Goal: Task Accomplishment & Management: Use online tool/utility

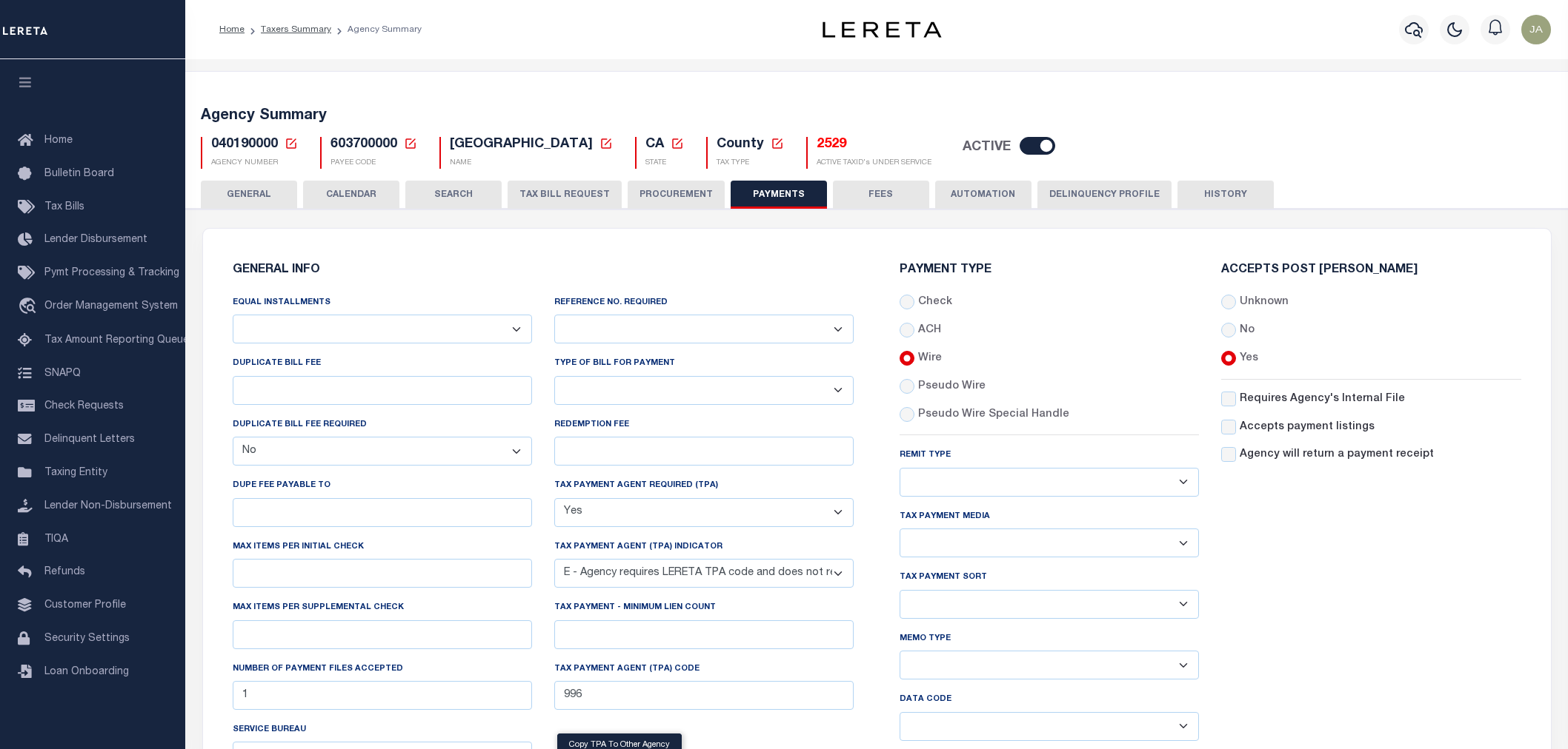
select select "false"
select select "true"
select select "5"
click at [280, 27] on link "Taxers Summary" at bounding box center [296, 30] width 71 height 9
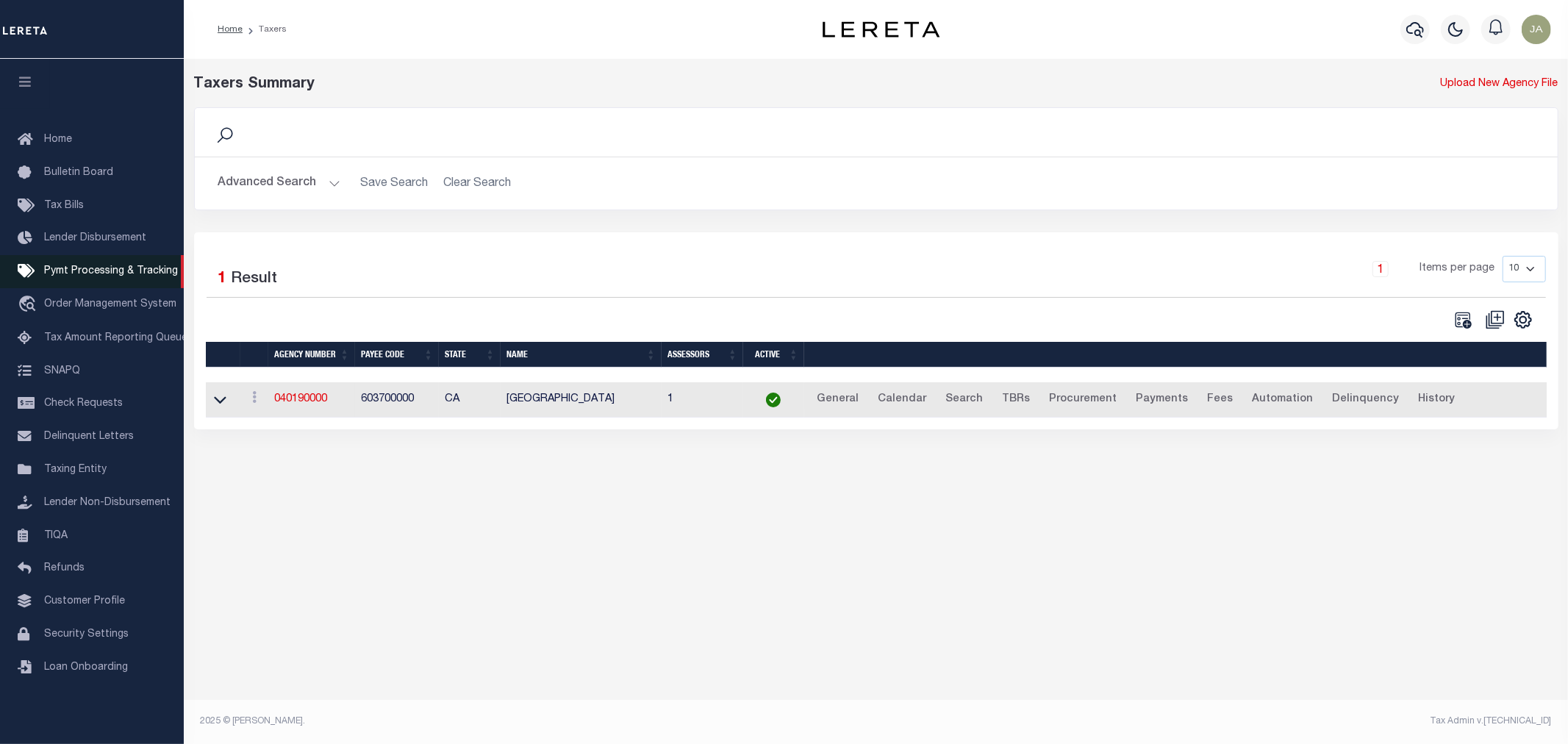
click at [85, 269] on span "Pymt Processing & Tracking" at bounding box center [110, 272] width 133 height 11
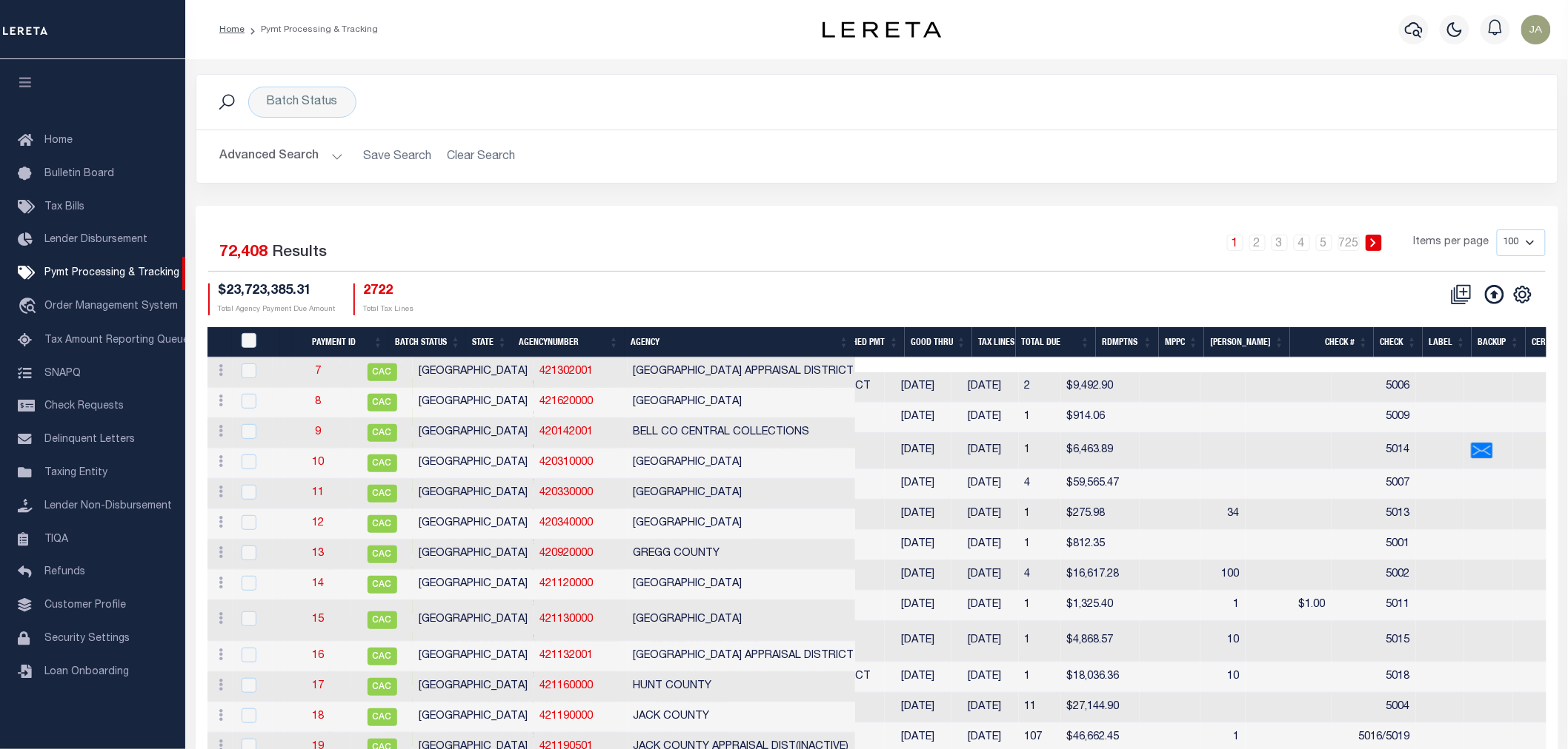
scroll to position [3, 0]
click at [321, 430] on link "9" at bounding box center [318, 432] width 6 height 11
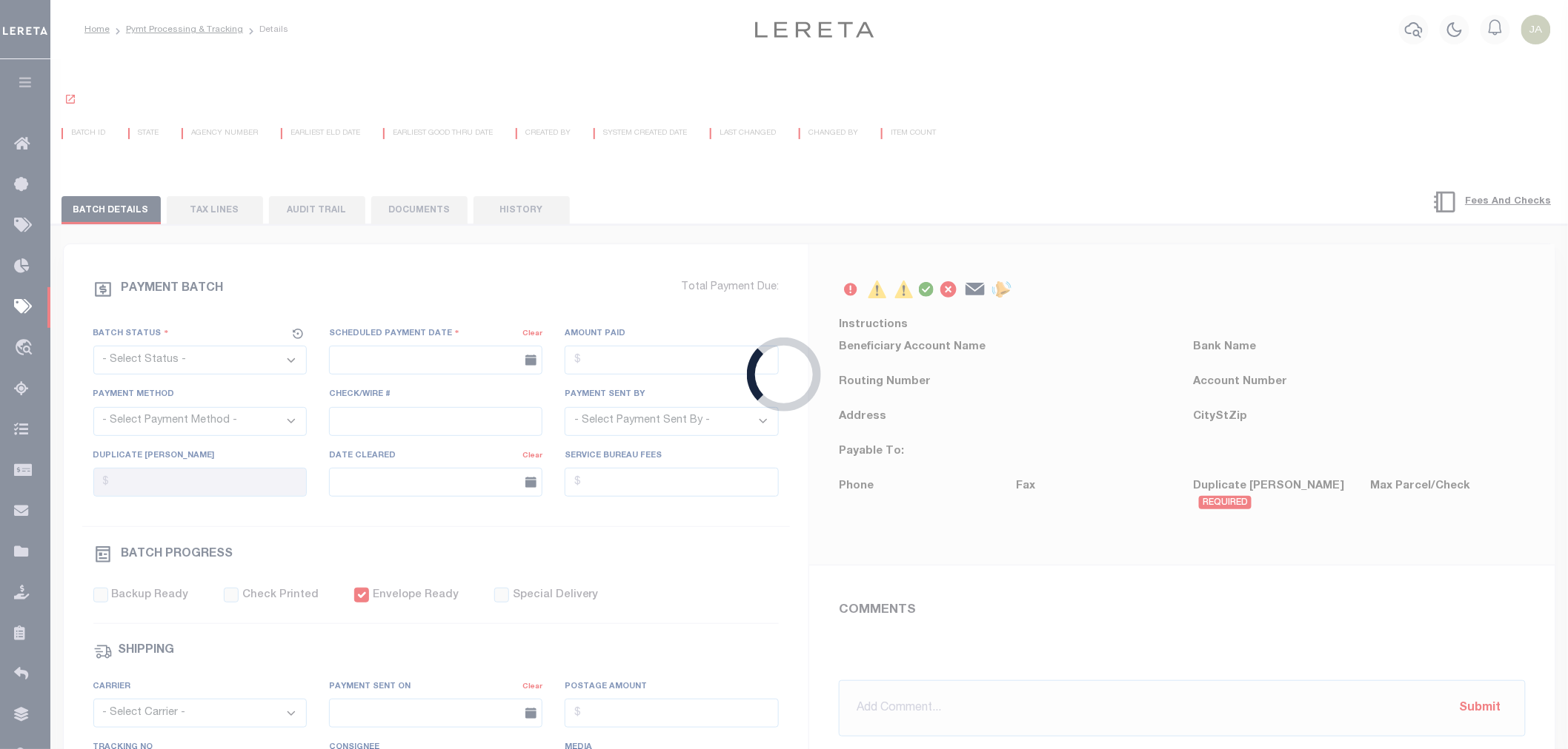
select select "CAC"
type input "[DATE]"
type input "$6,463.89"
select select "CHK"
type input "5014"
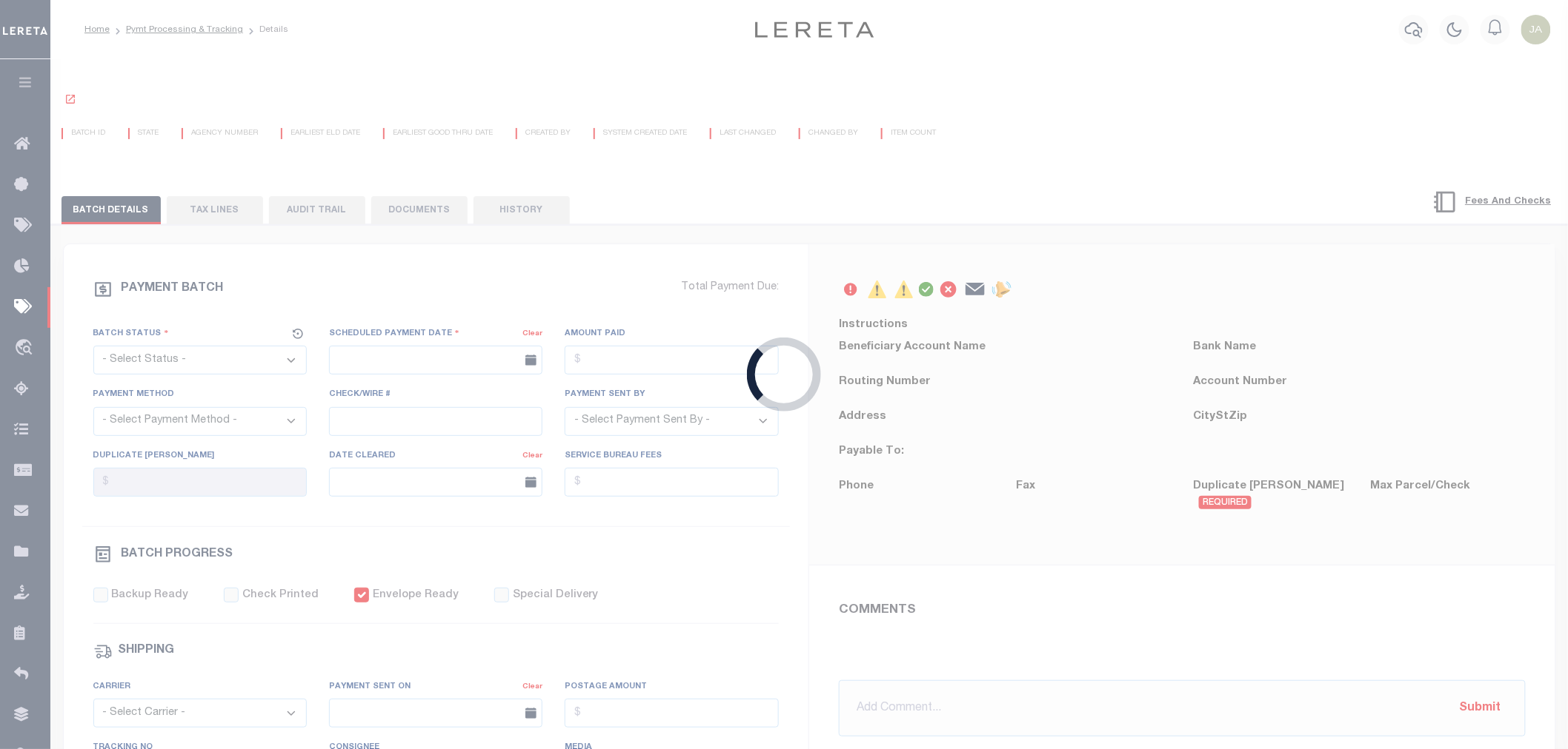
select select
checkbox input "true"
select select "FDX"
type input "[DATE]"
type input "$12.97"
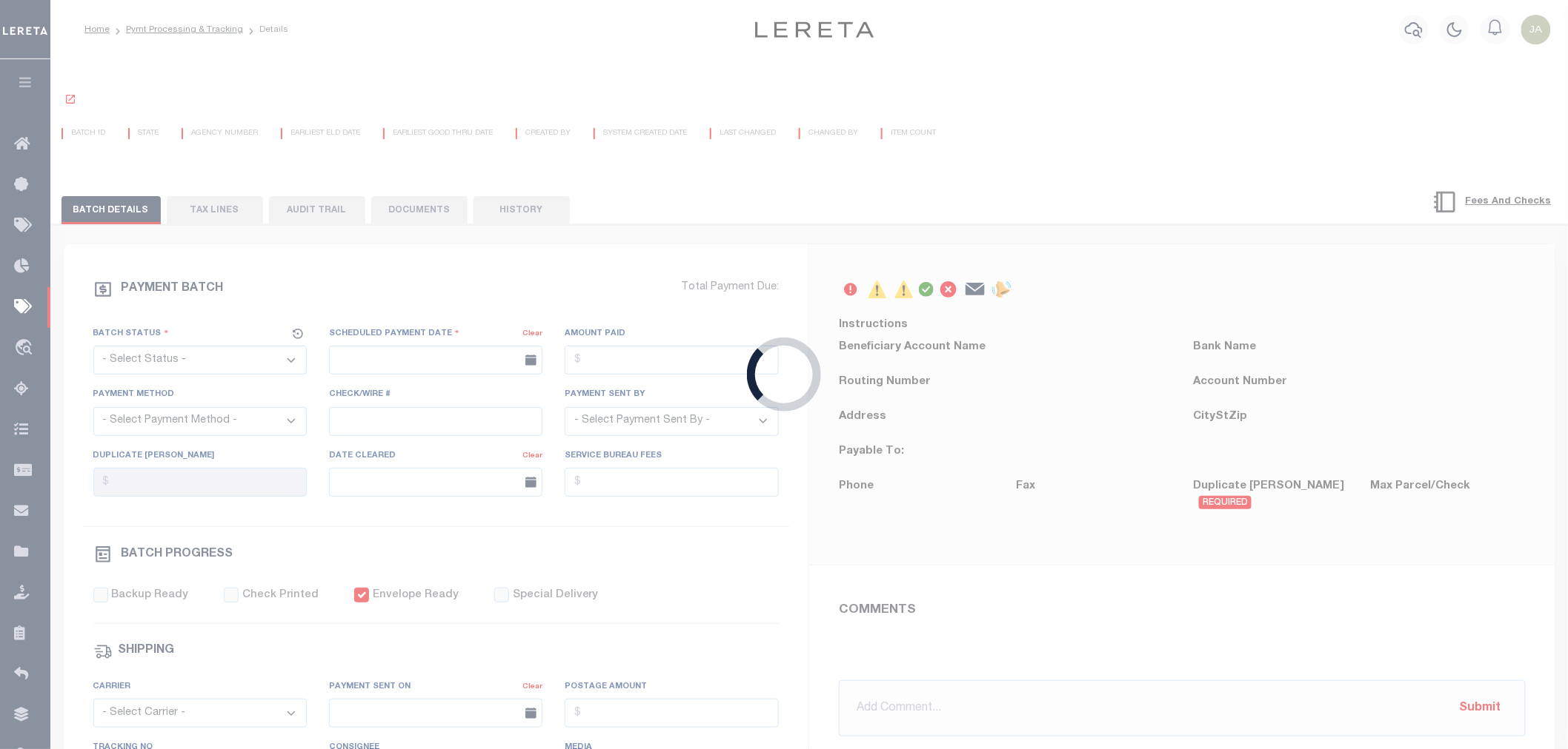
type input "771640374973"
type input "[PERSON_NAME]"
select select "PAP"
type input "[DATE]"
radio input "true"
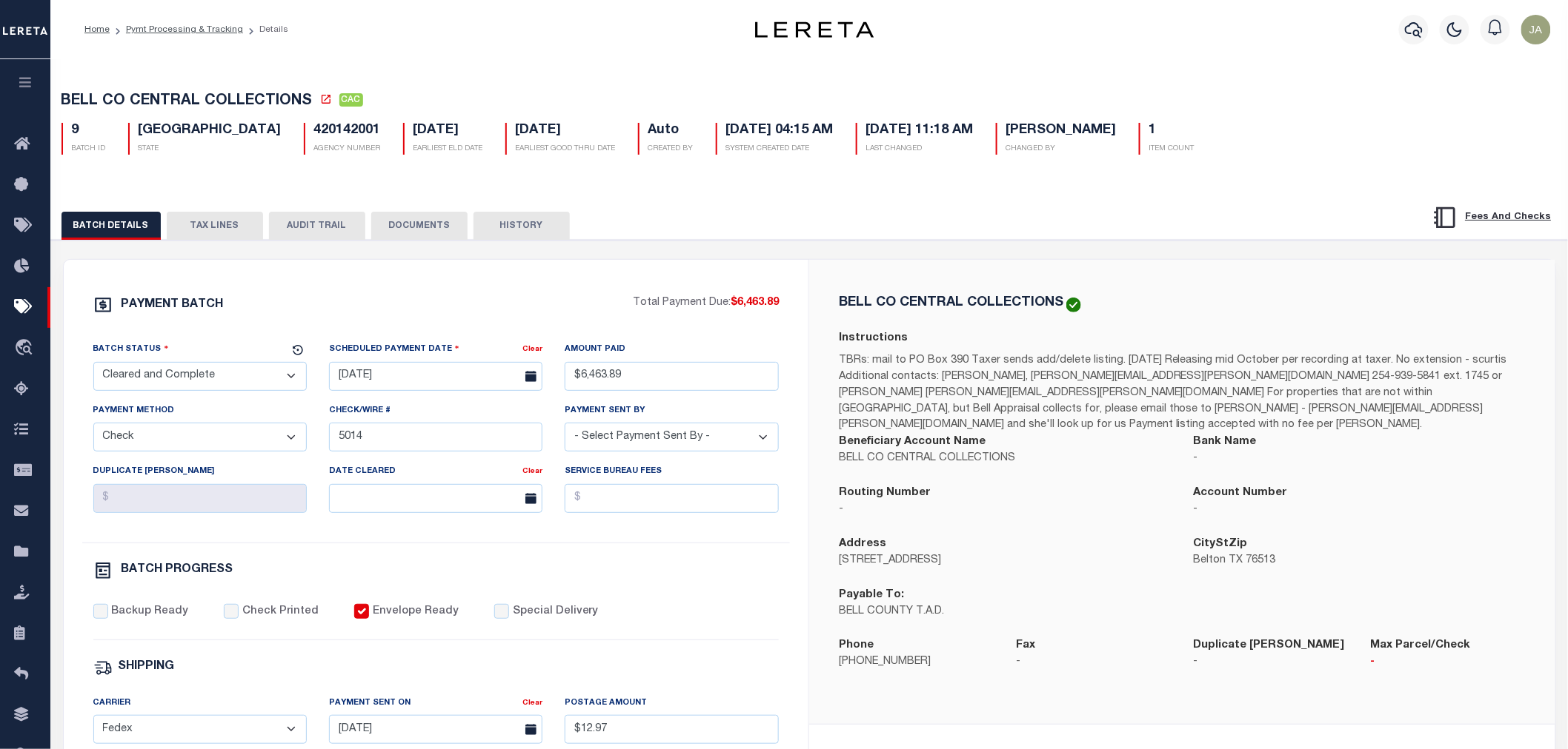
click at [211, 226] on button "TAX LINES" at bounding box center [214, 226] width 97 height 28
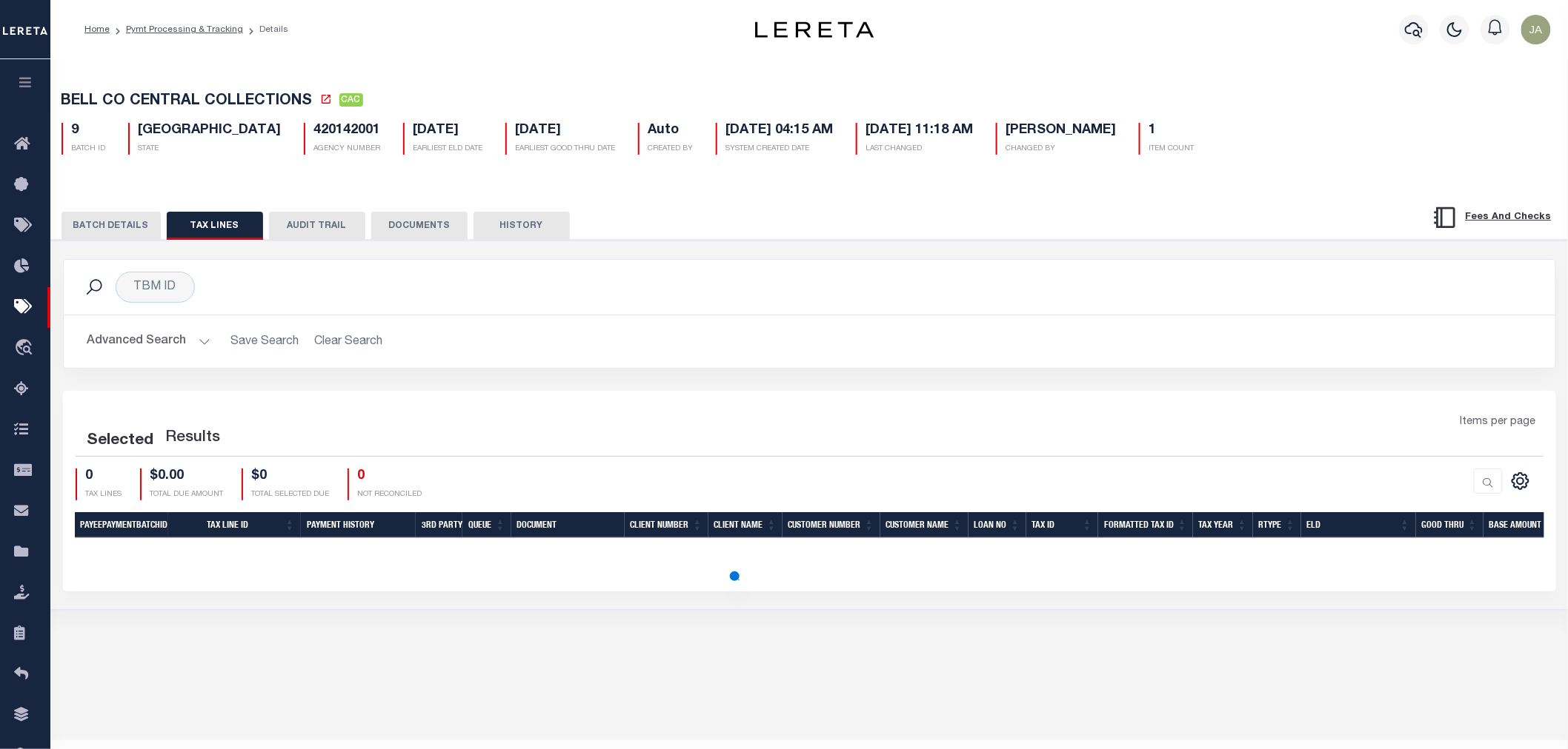
click at [292, 220] on button "AUDIT TRAIL" at bounding box center [317, 226] width 97 height 28
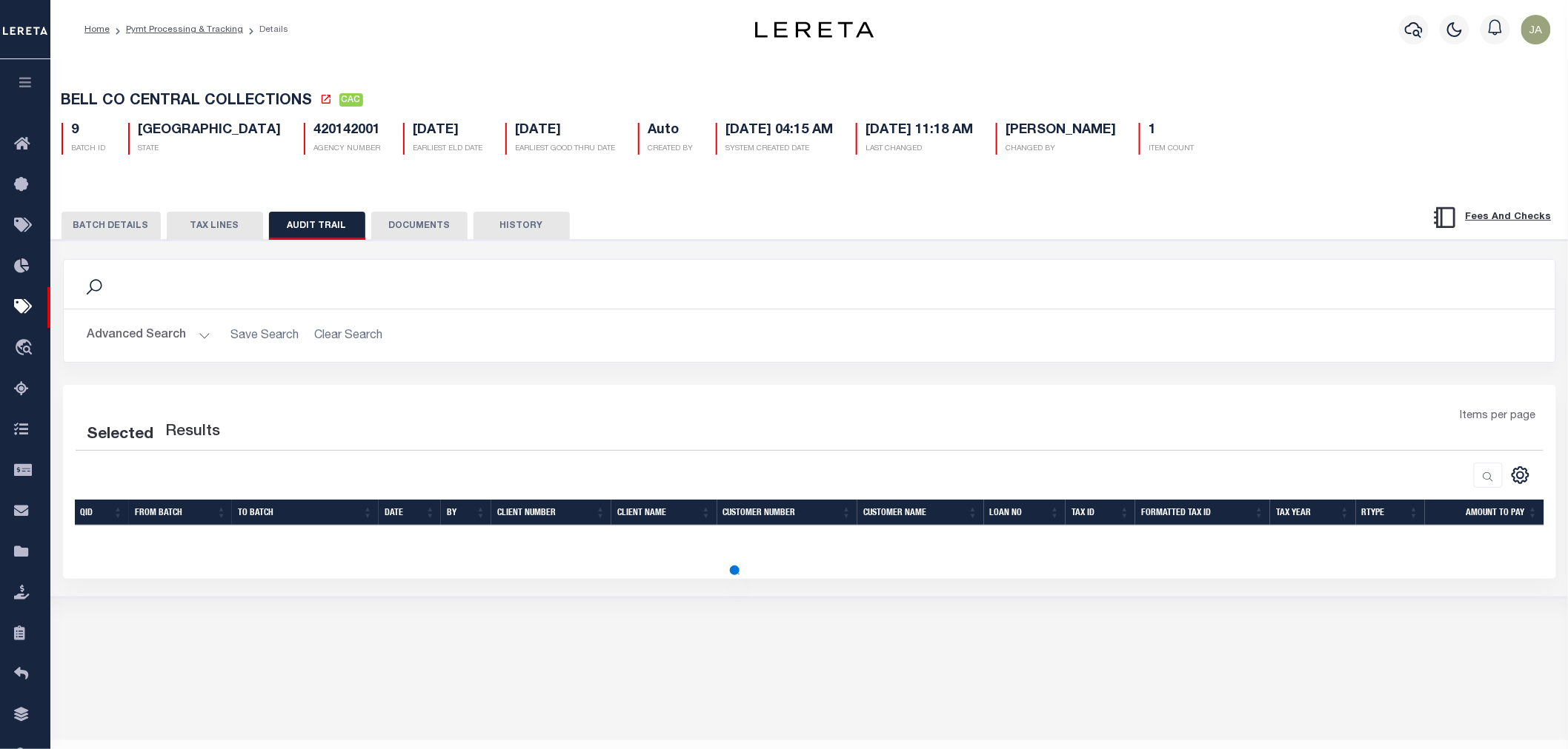
click at [126, 231] on button "BATCH DETAILS" at bounding box center [111, 226] width 100 height 28
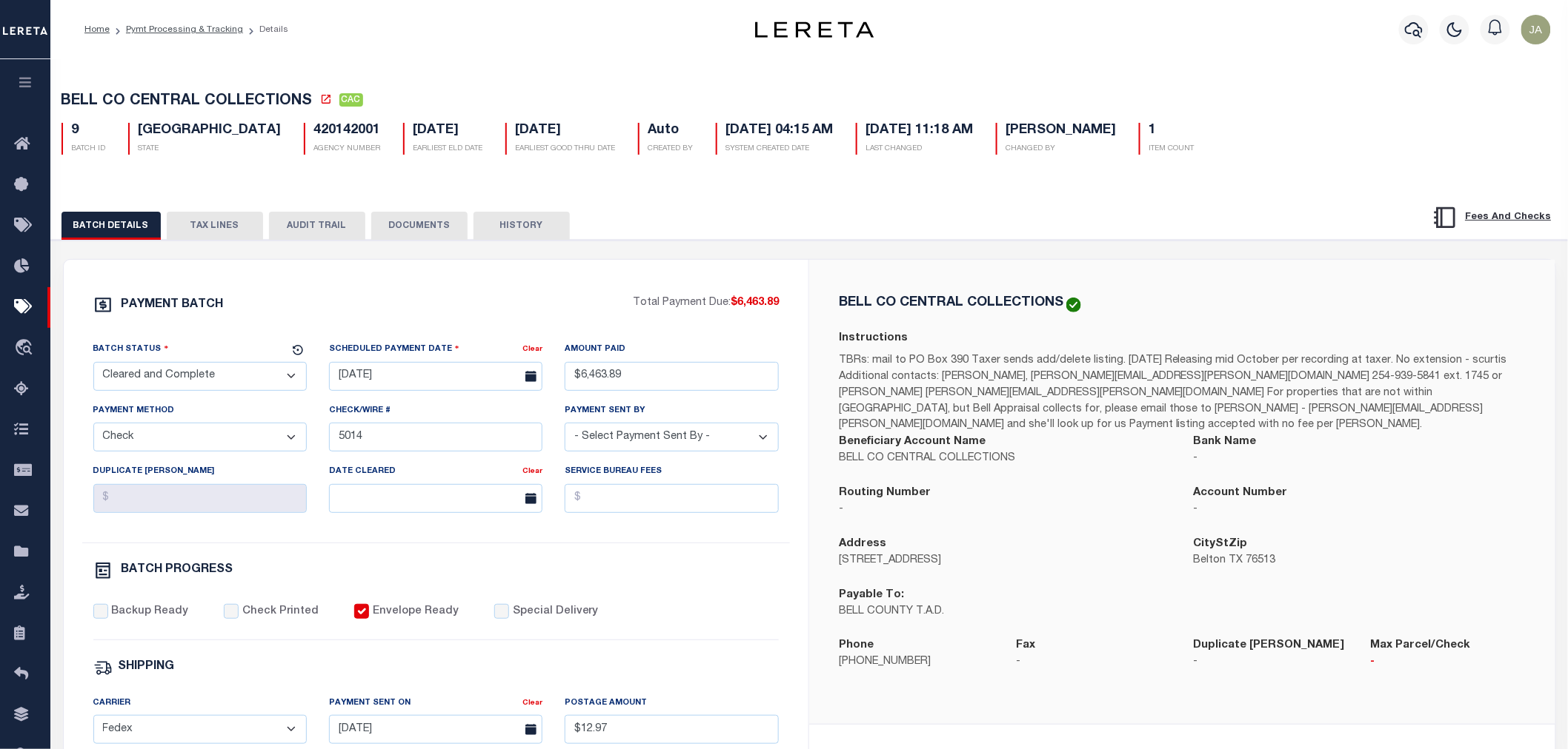
click at [22, 86] on icon "button" at bounding box center [25, 82] width 17 height 14
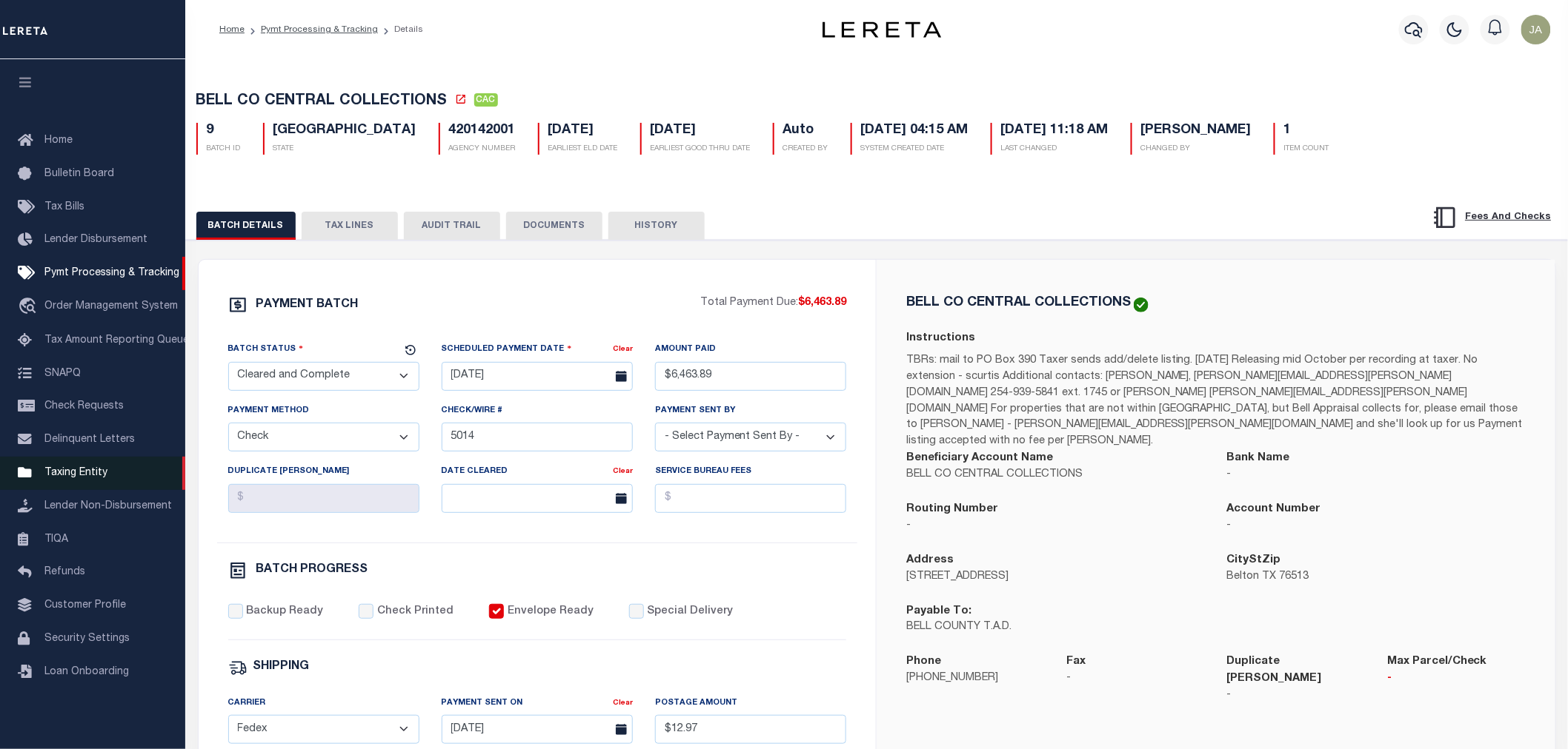
click at [49, 472] on span "Taxing Entity" at bounding box center [75, 473] width 63 height 11
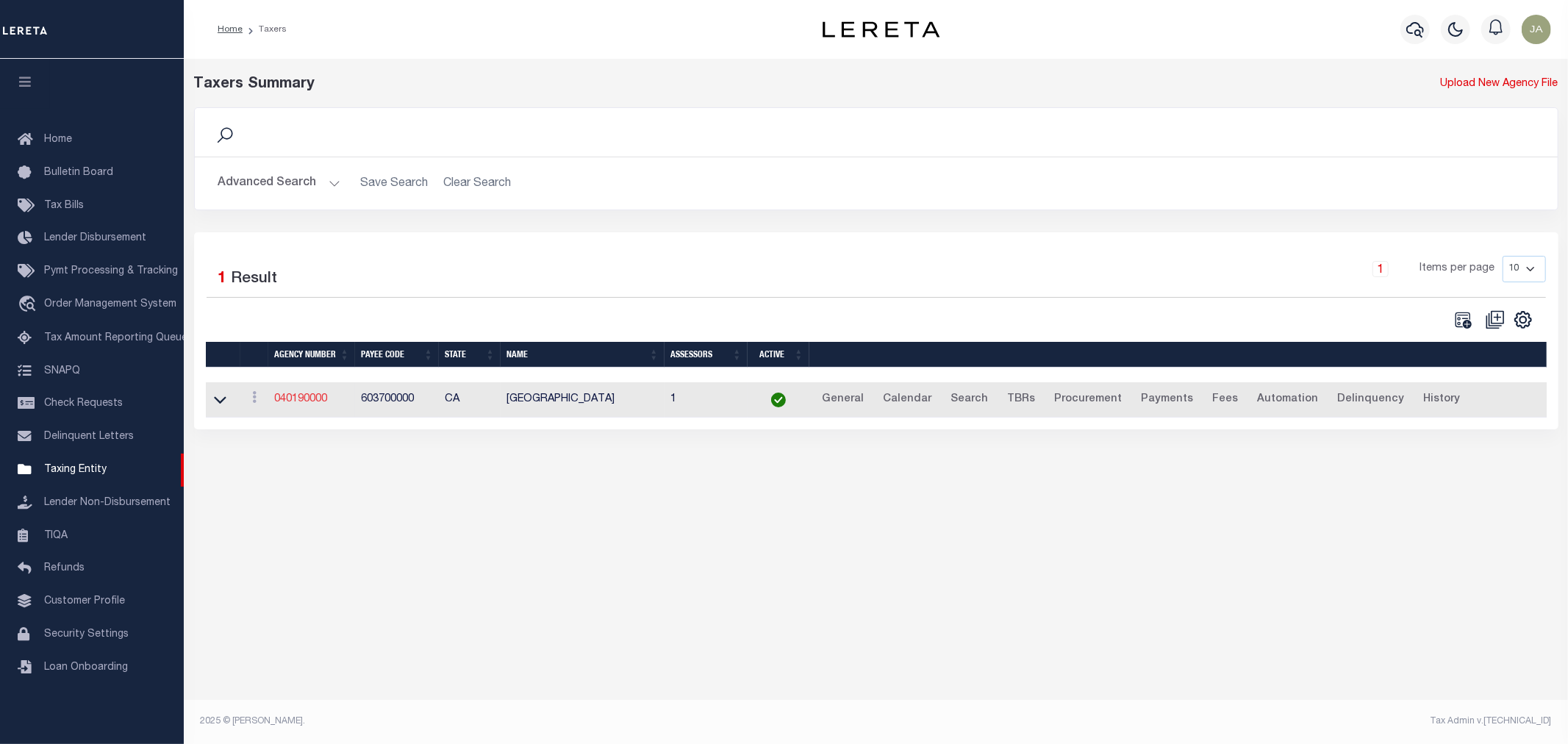
click at [302, 403] on link "040190000" at bounding box center [301, 399] width 53 height 11
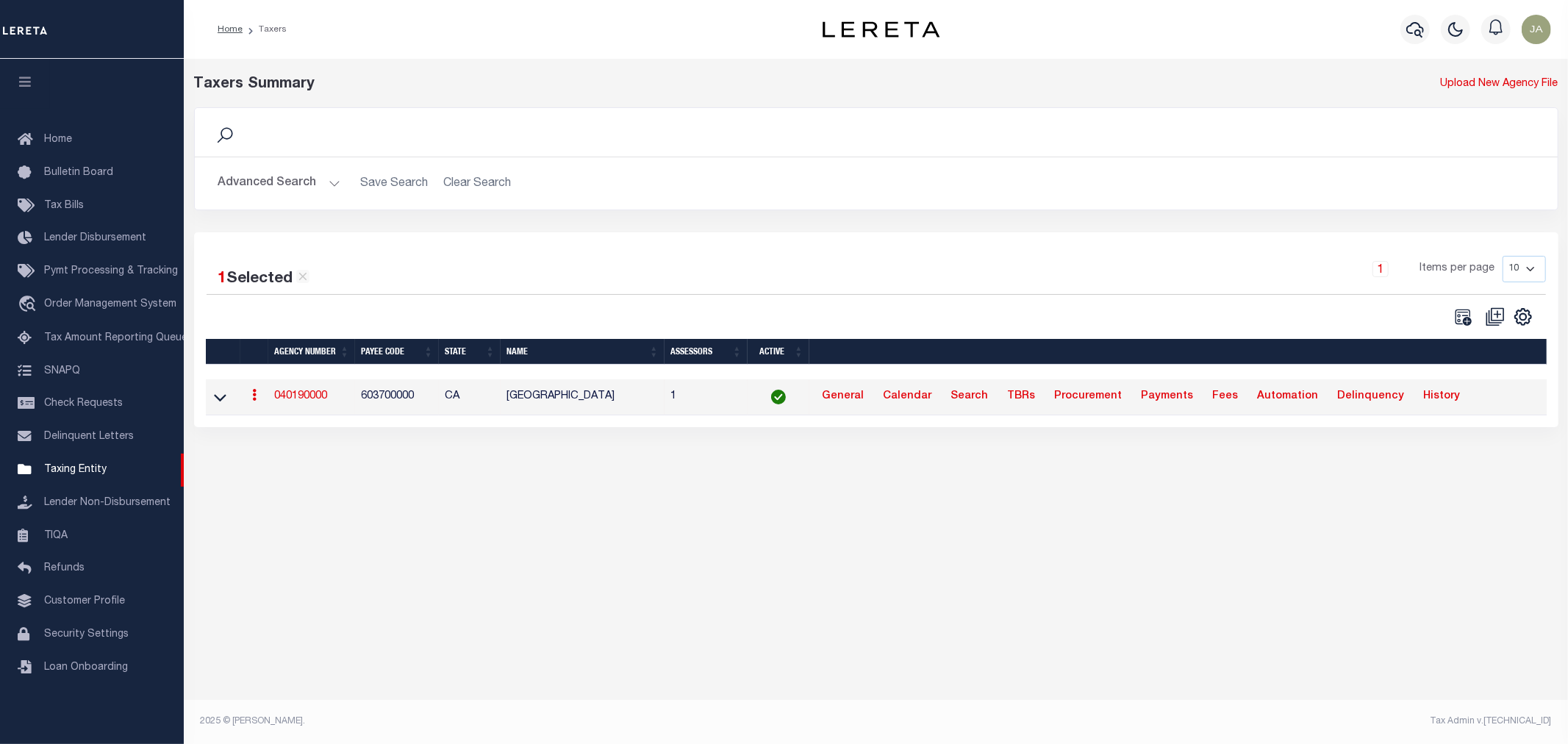
click at [302, 401] on link "040190000" at bounding box center [301, 397] width 53 height 11
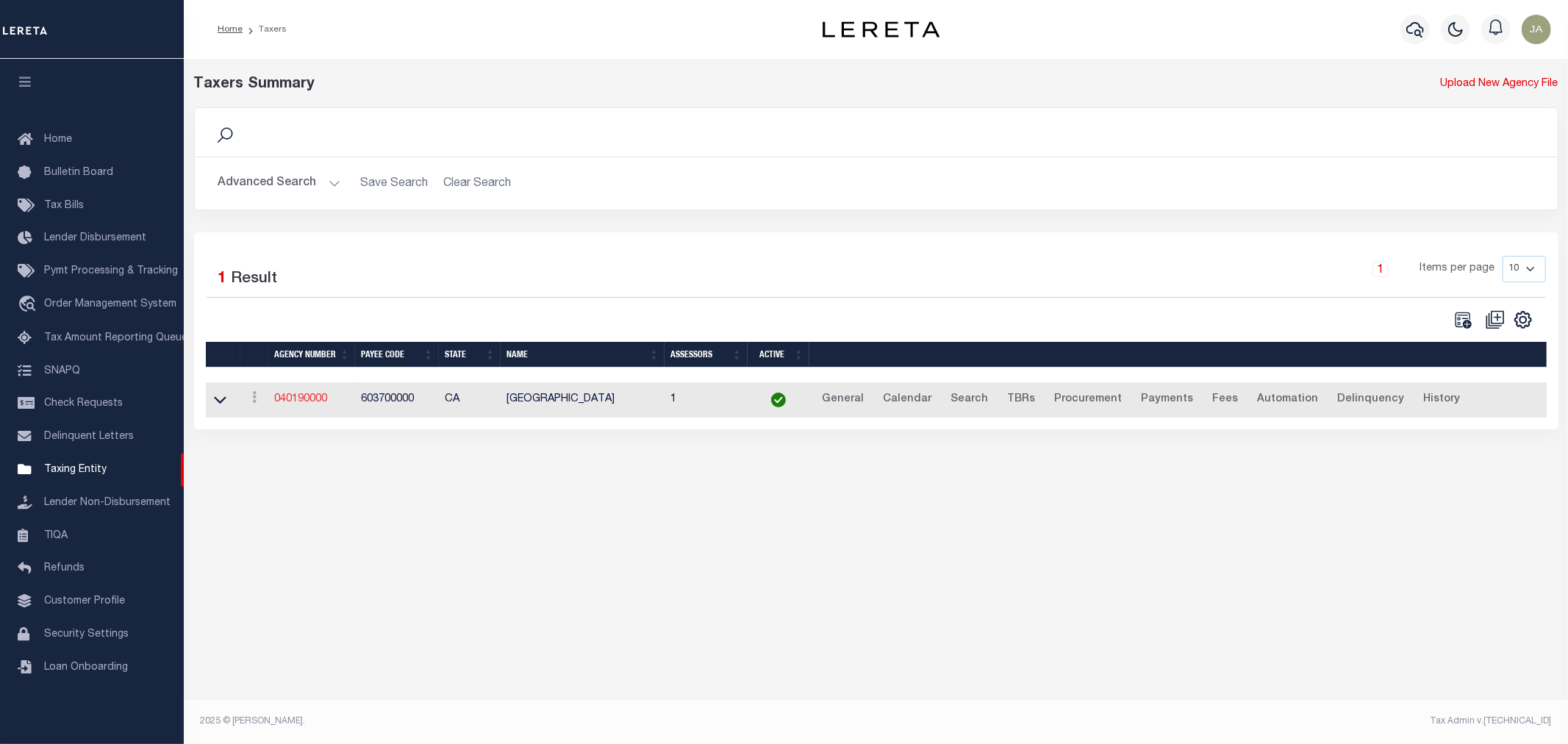
click at [302, 402] on link "040190000" at bounding box center [301, 399] width 53 height 11
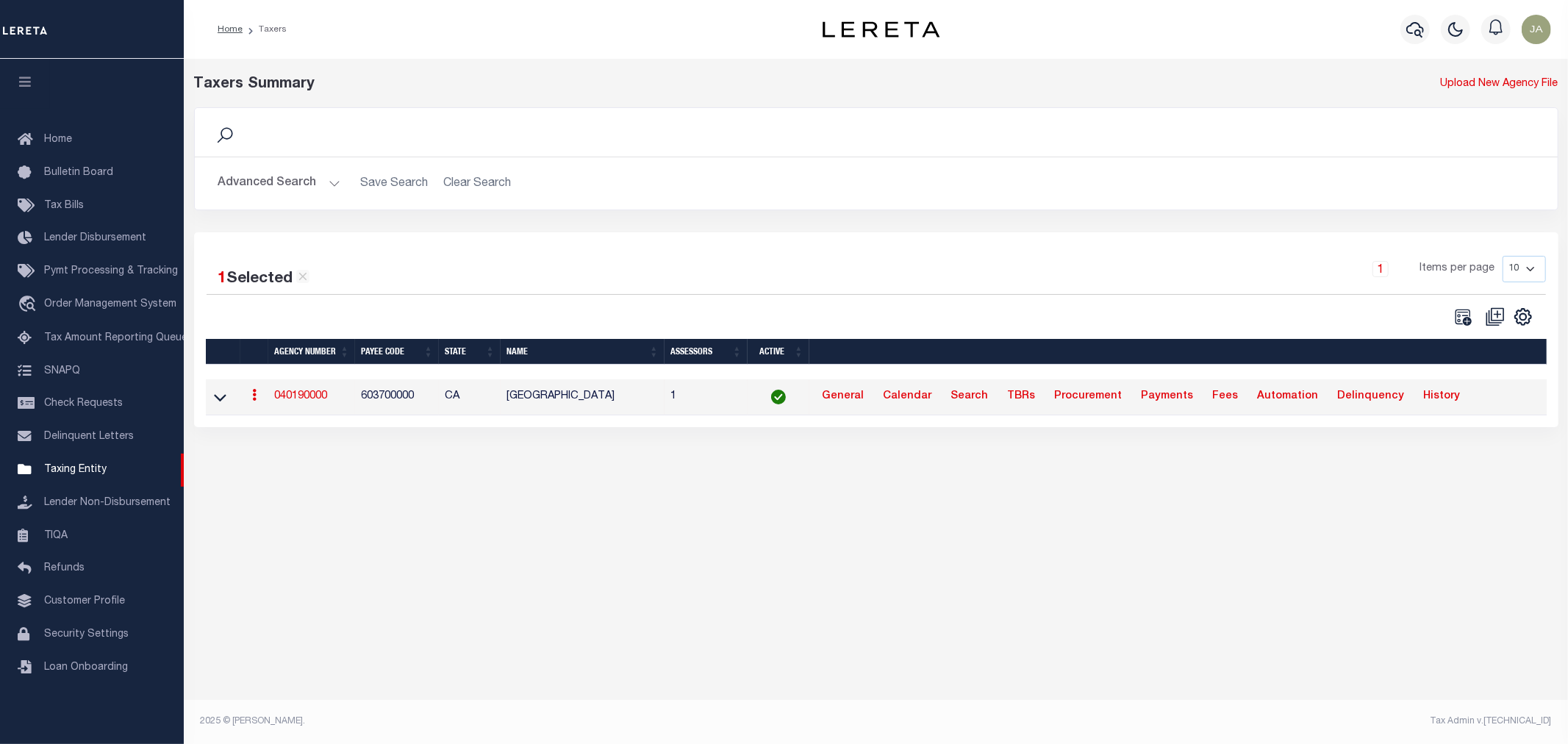
click at [302, 401] on link "040190000" at bounding box center [301, 397] width 53 height 11
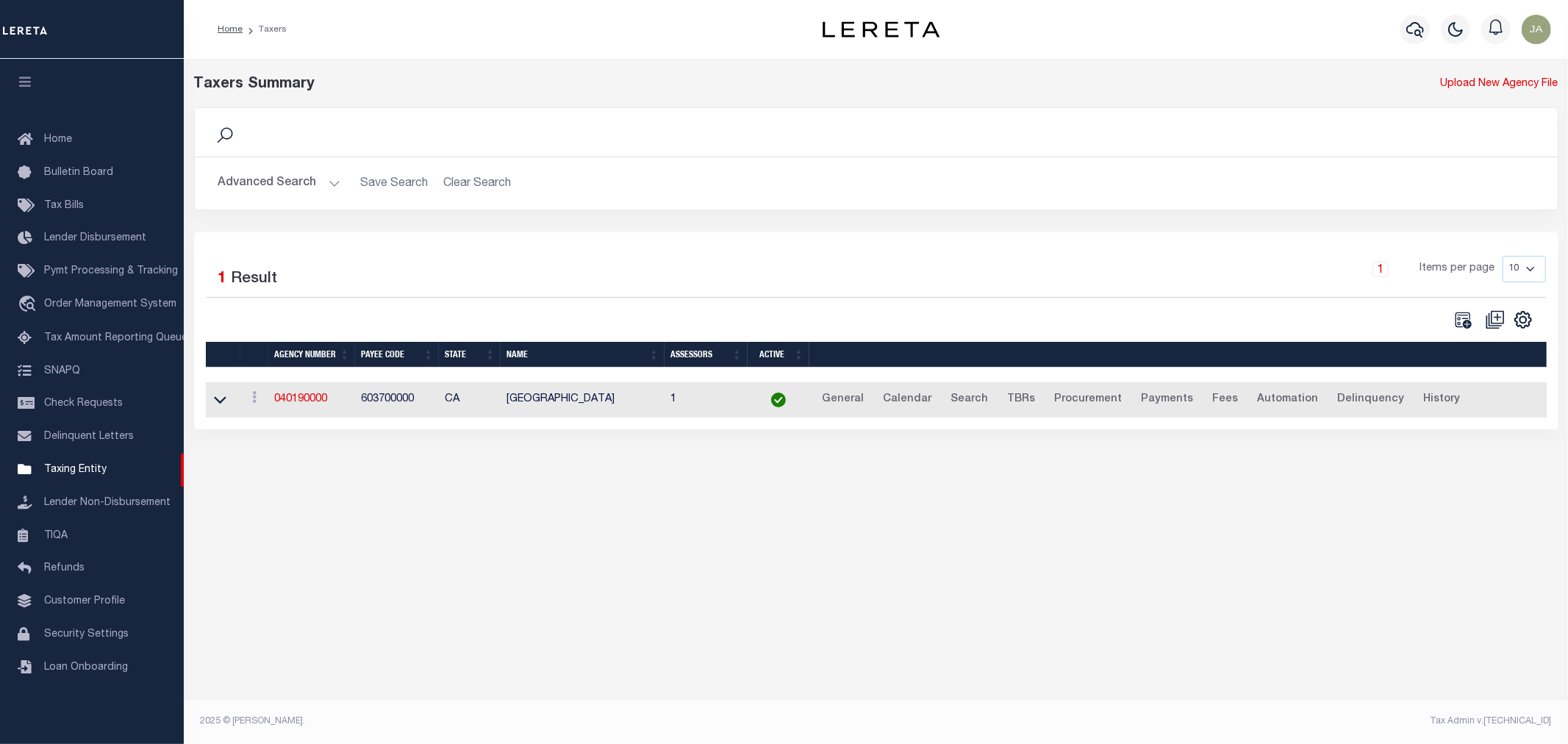
click at [585, 283] on div "1 Items per page 10 25 50 100" at bounding box center [1046, 275] width 999 height 38
click at [524, 429] on div "1 Selected 1 Result 1 Items per page 10 25 50 100" at bounding box center [876, 330] width 1364 height 197
